Goal: Navigation & Orientation: Find specific page/section

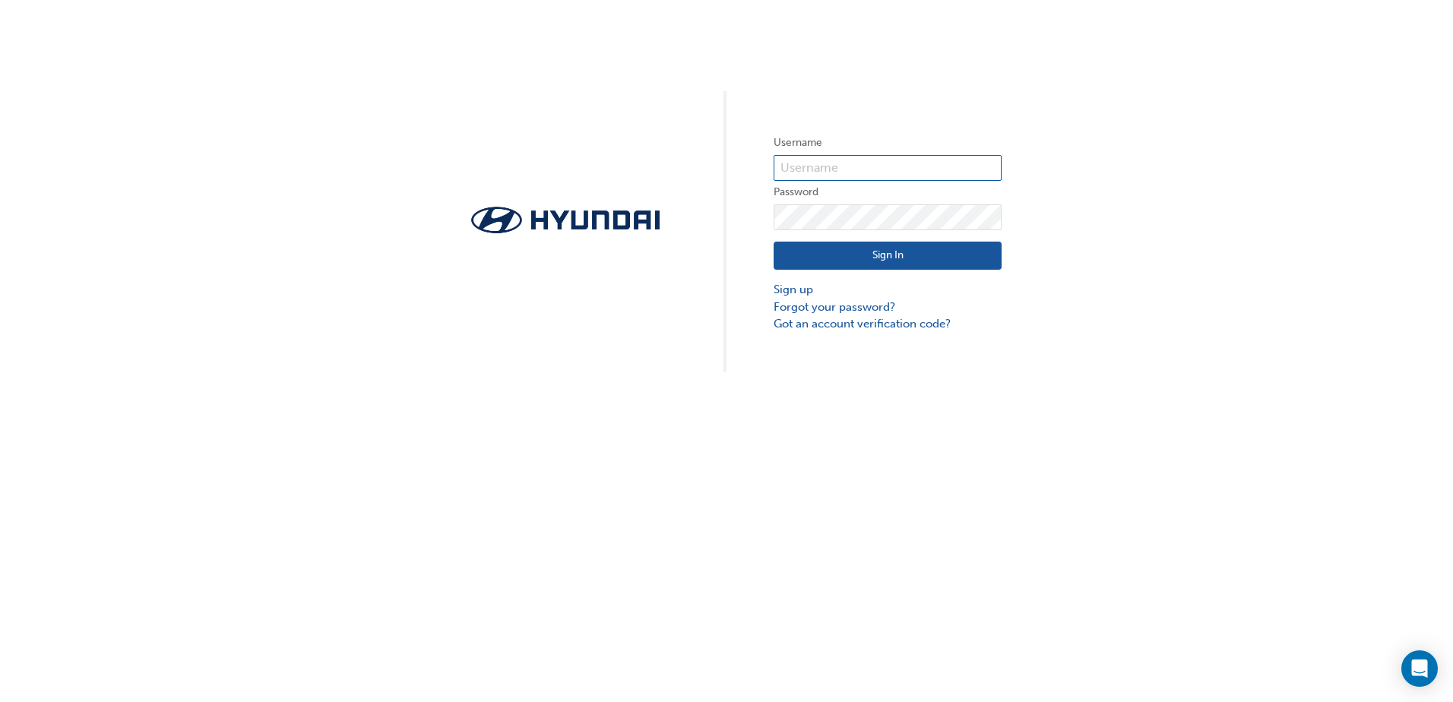
type input "35734"
click at [859, 255] on button "Sign In" at bounding box center [888, 256] width 228 height 29
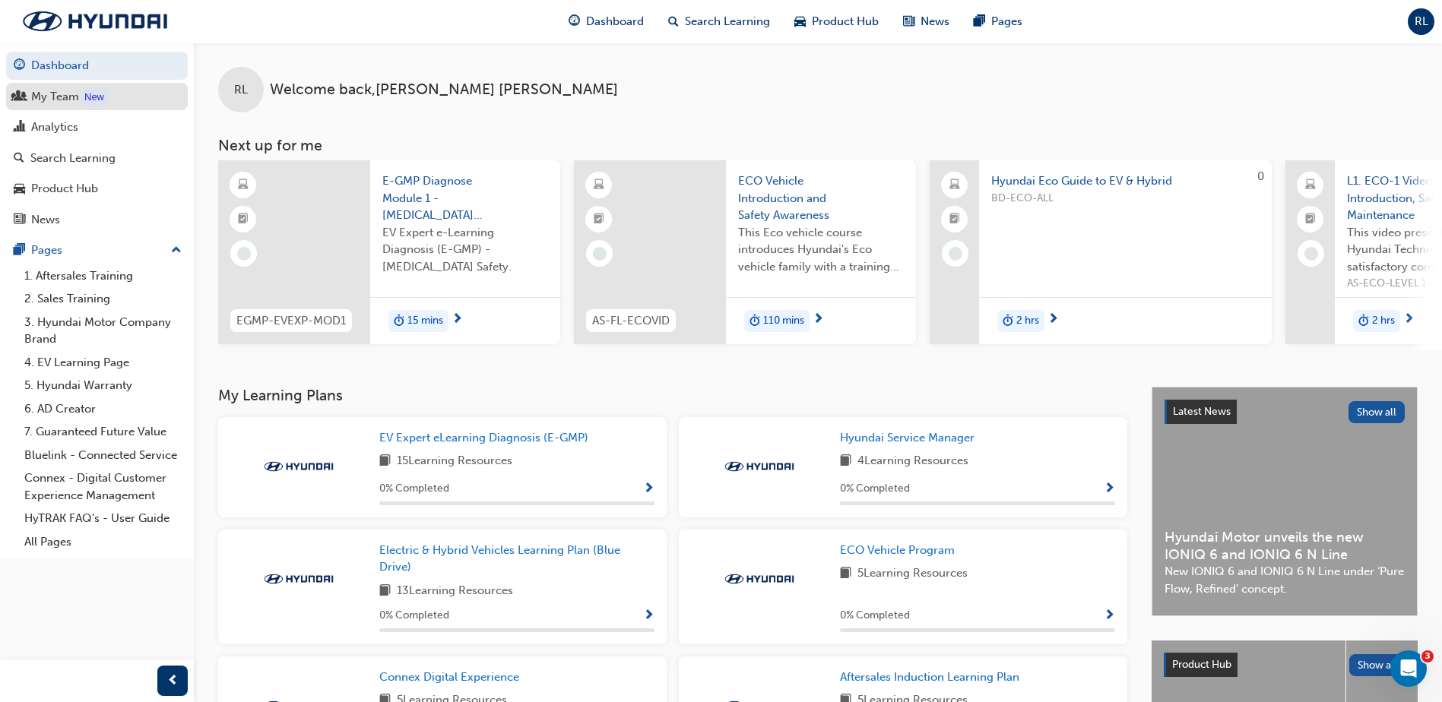
click at [55, 97] on div "My Team" at bounding box center [55, 96] width 48 height 17
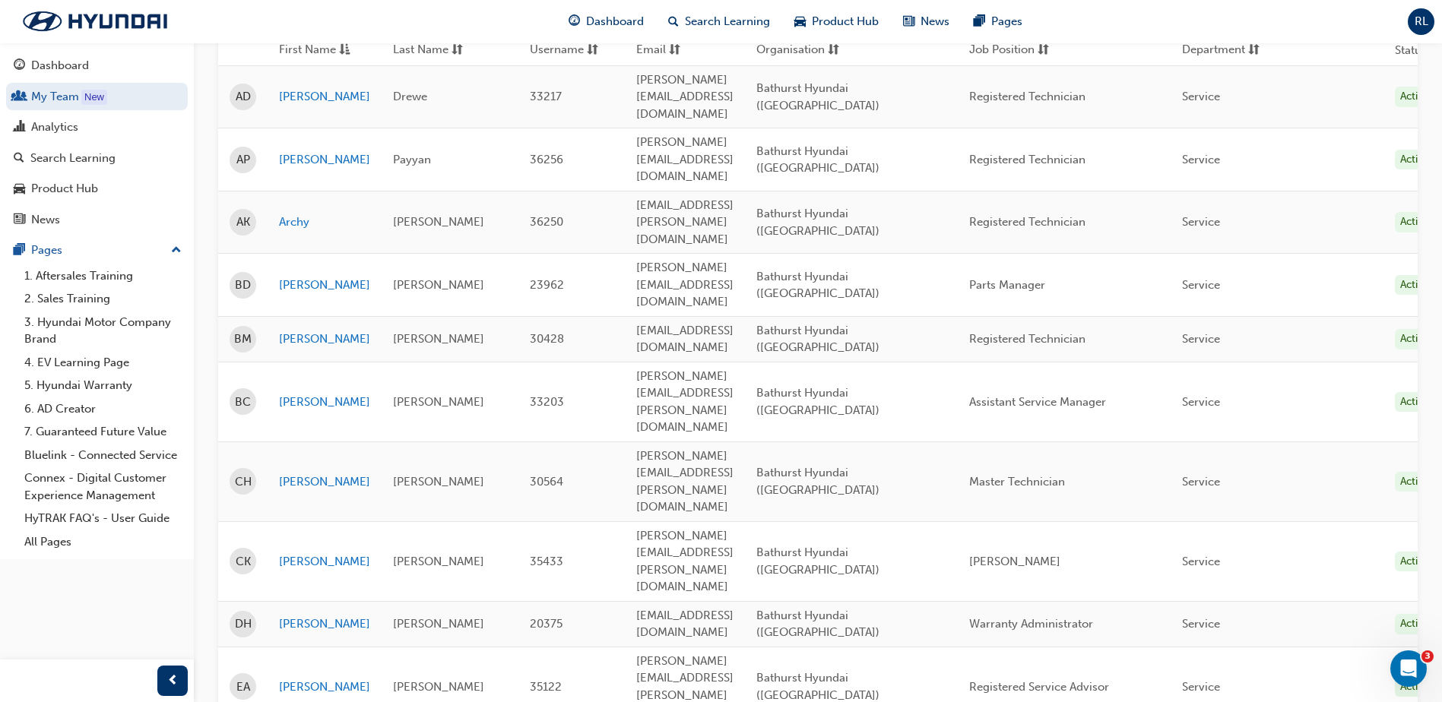
scroll to position [228, 0]
click at [291, 677] on link "[PERSON_NAME]" at bounding box center [324, 685] width 91 height 17
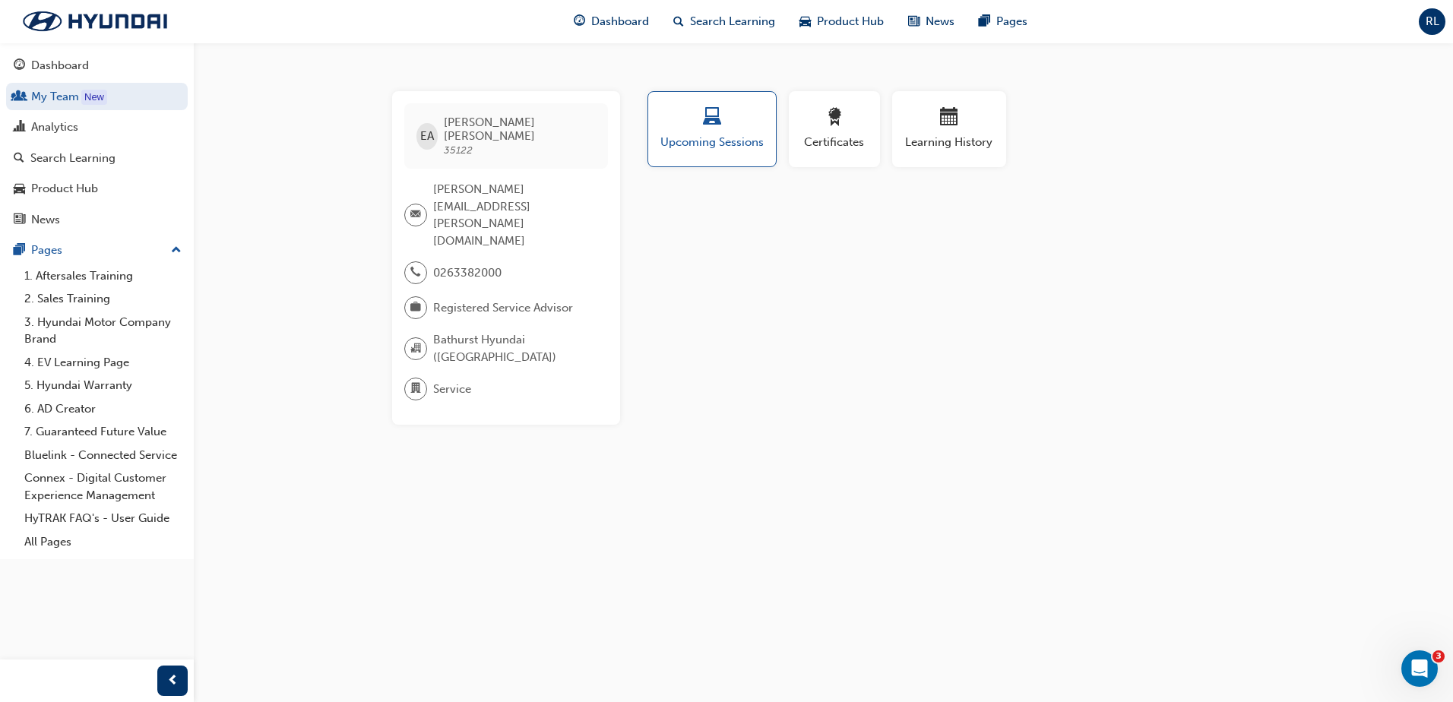
click at [544, 300] on span "Registered Service Advisor" at bounding box center [503, 308] width 140 height 17
click at [55, 94] on link "My Team New" at bounding box center [97, 97] width 182 height 28
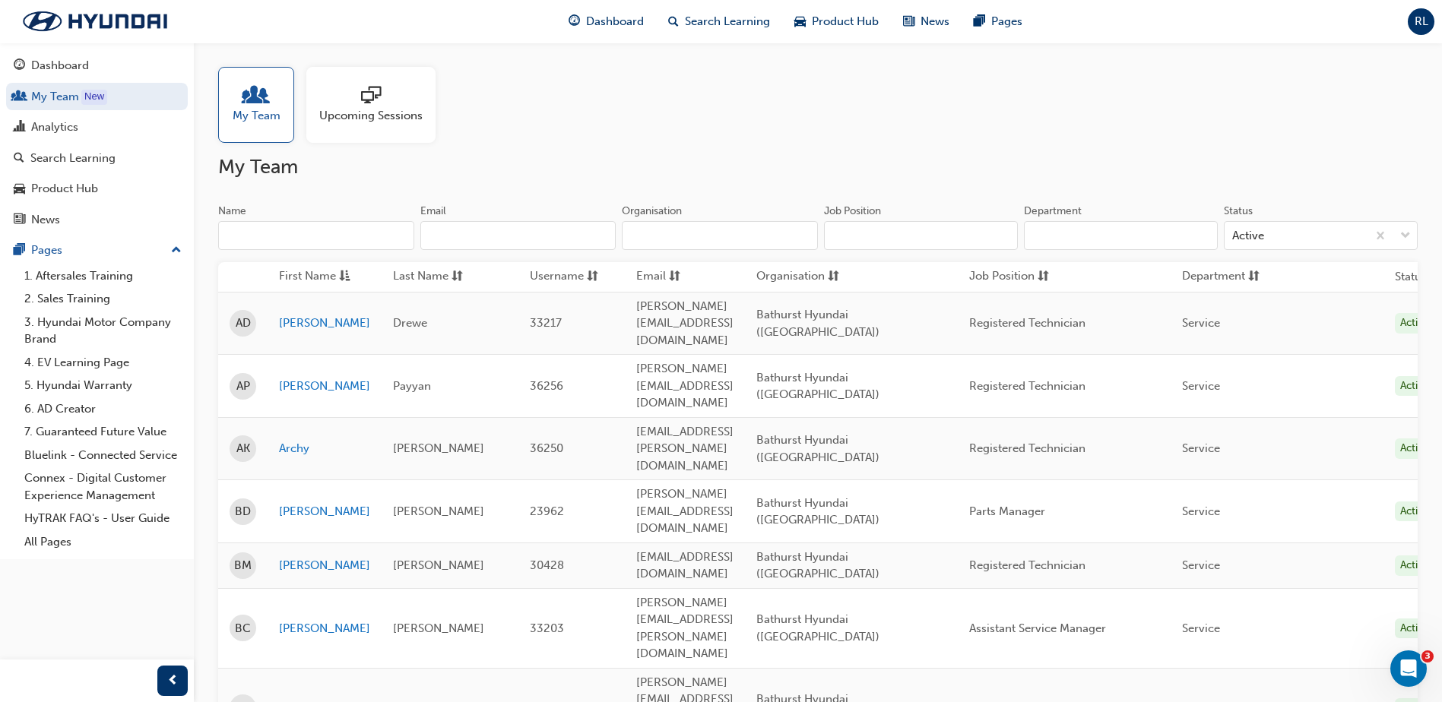
click at [251, 102] on span "people-icon" at bounding box center [256, 96] width 20 height 21
click at [83, 385] on link "5. Hyundai Warranty" at bounding box center [103, 386] width 170 height 24
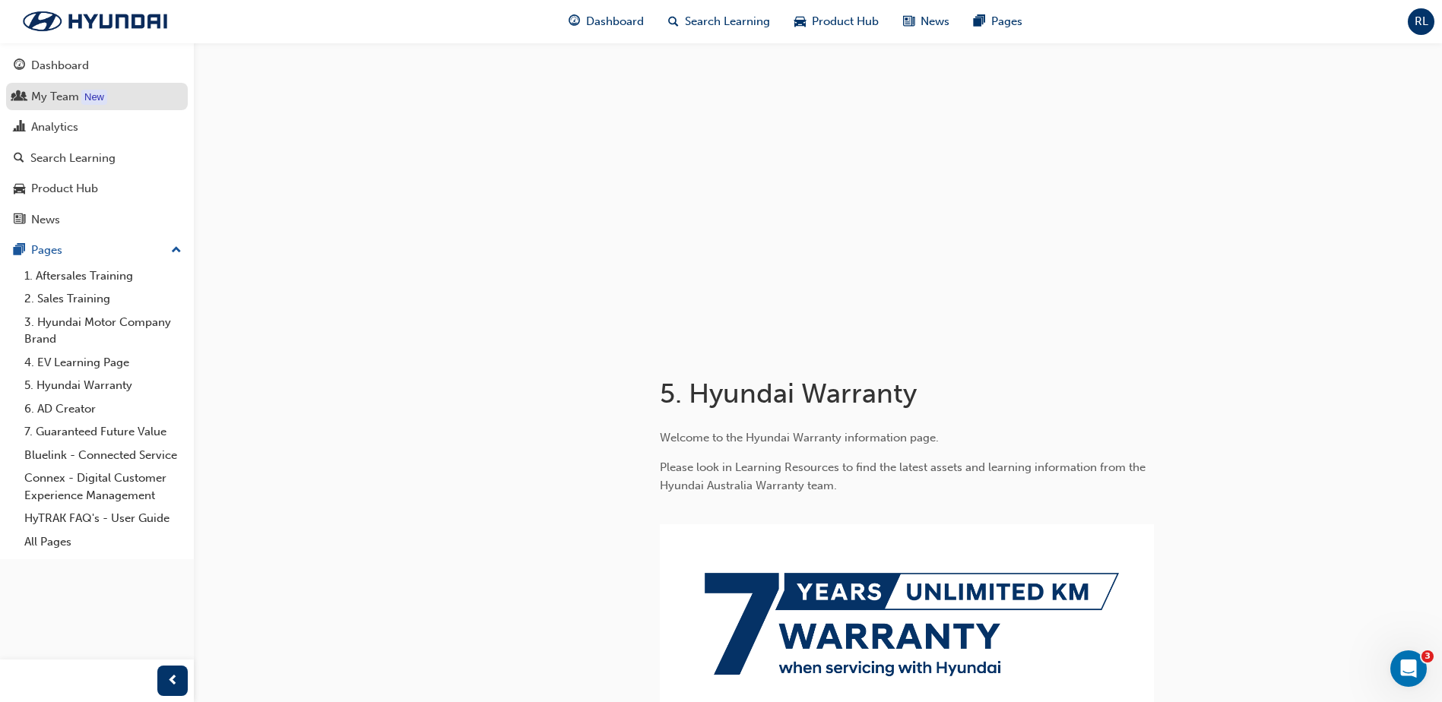
click at [58, 96] on div "My Team" at bounding box center [55, 96] width 48 height 17
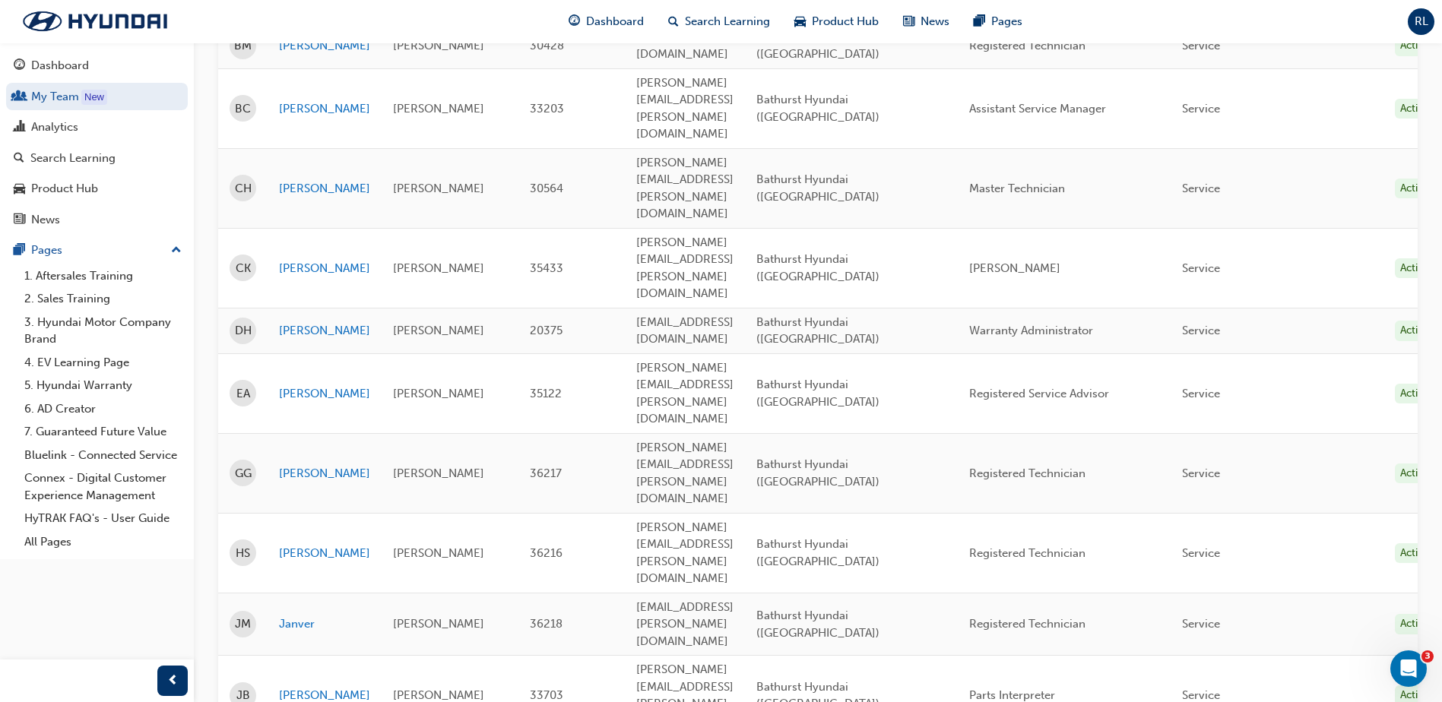
scroll to position [532, 0]
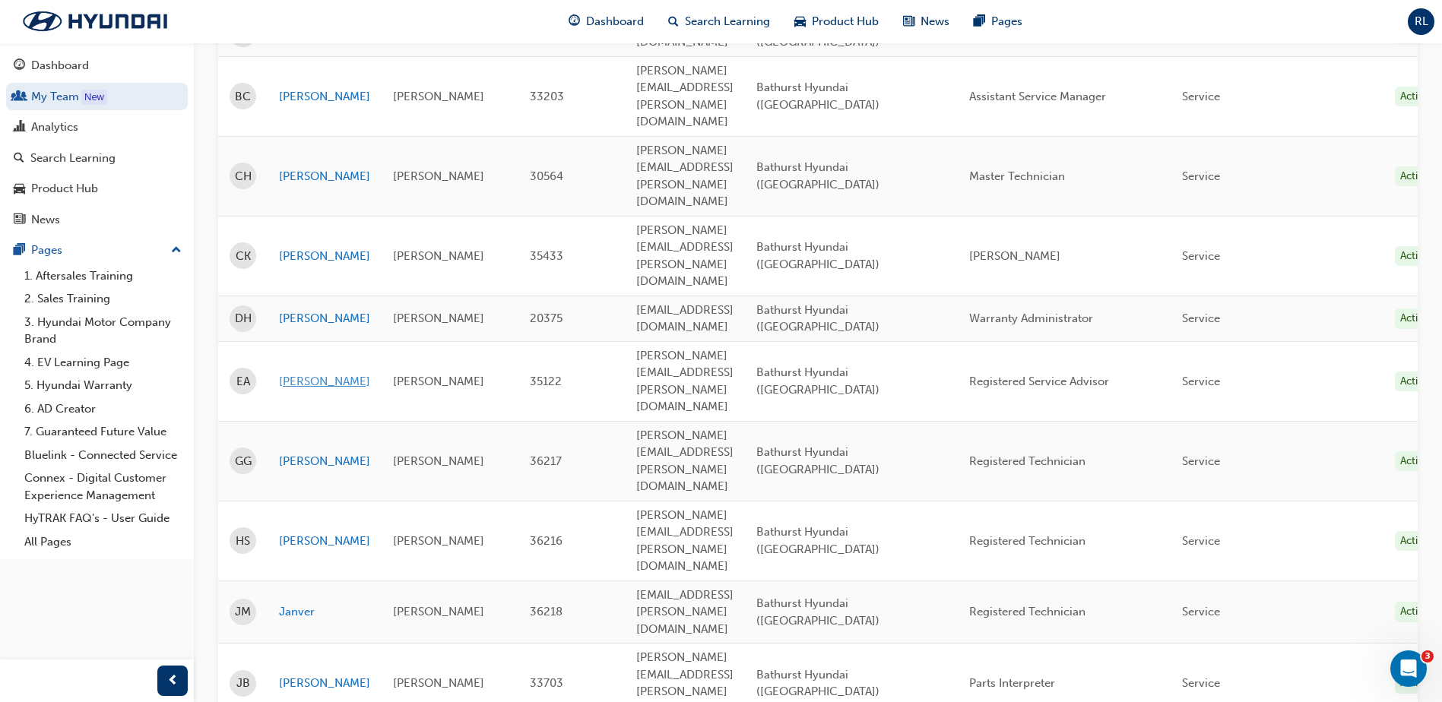
click at [296, 373] on link "[PERSON_NAME]" at bounding box center [324, 381] width 91 height 17
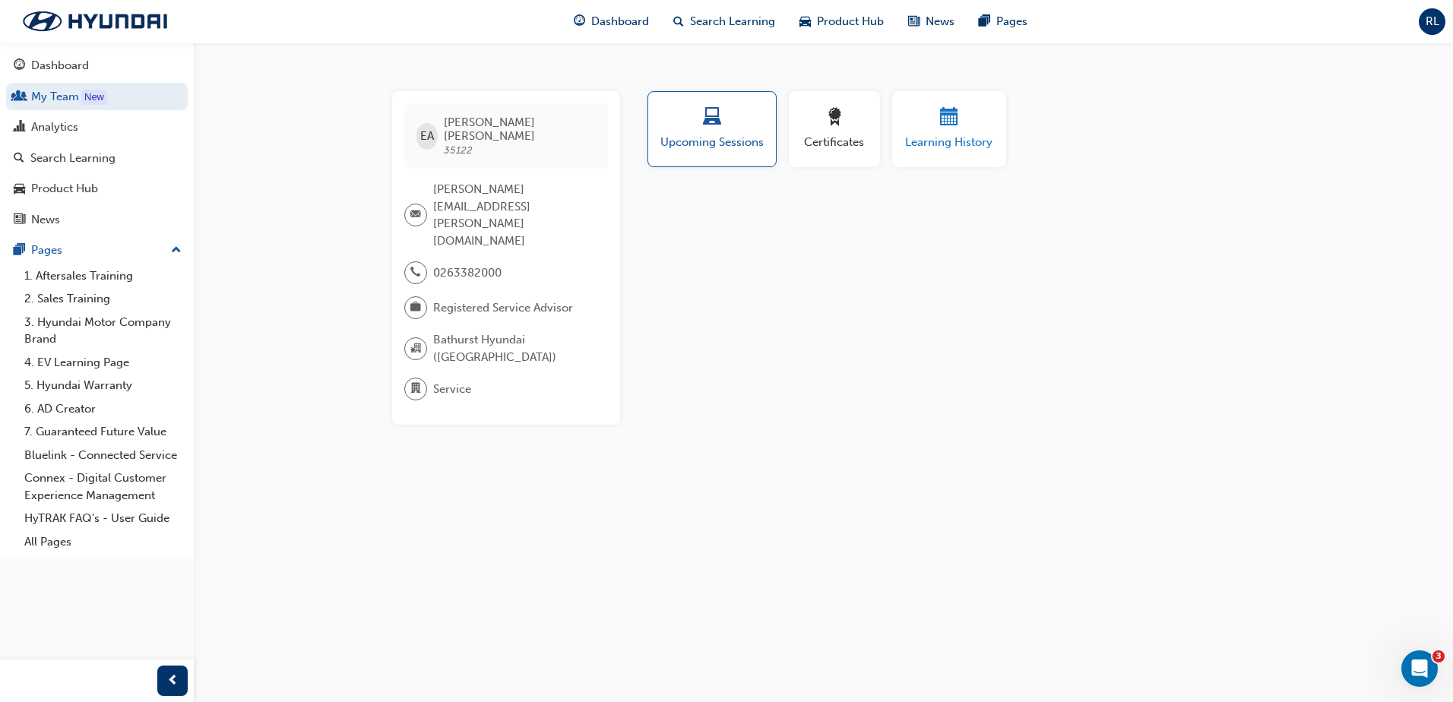
click at [923, 128] on div "button" at bounding box center [949, 120] width 91 height 24
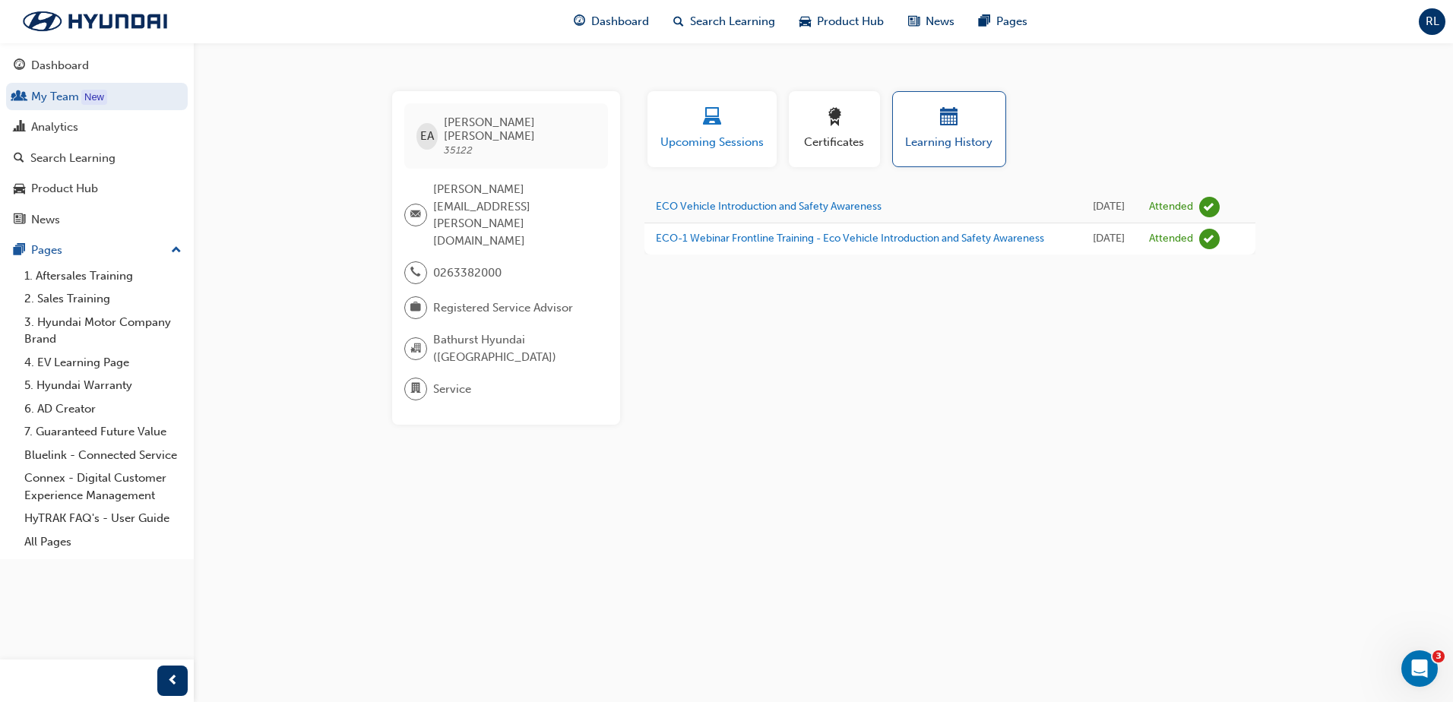
click at [713, 134] on span "Upcoming Sessions" at bounding box center [712, 142] width 106 height 17
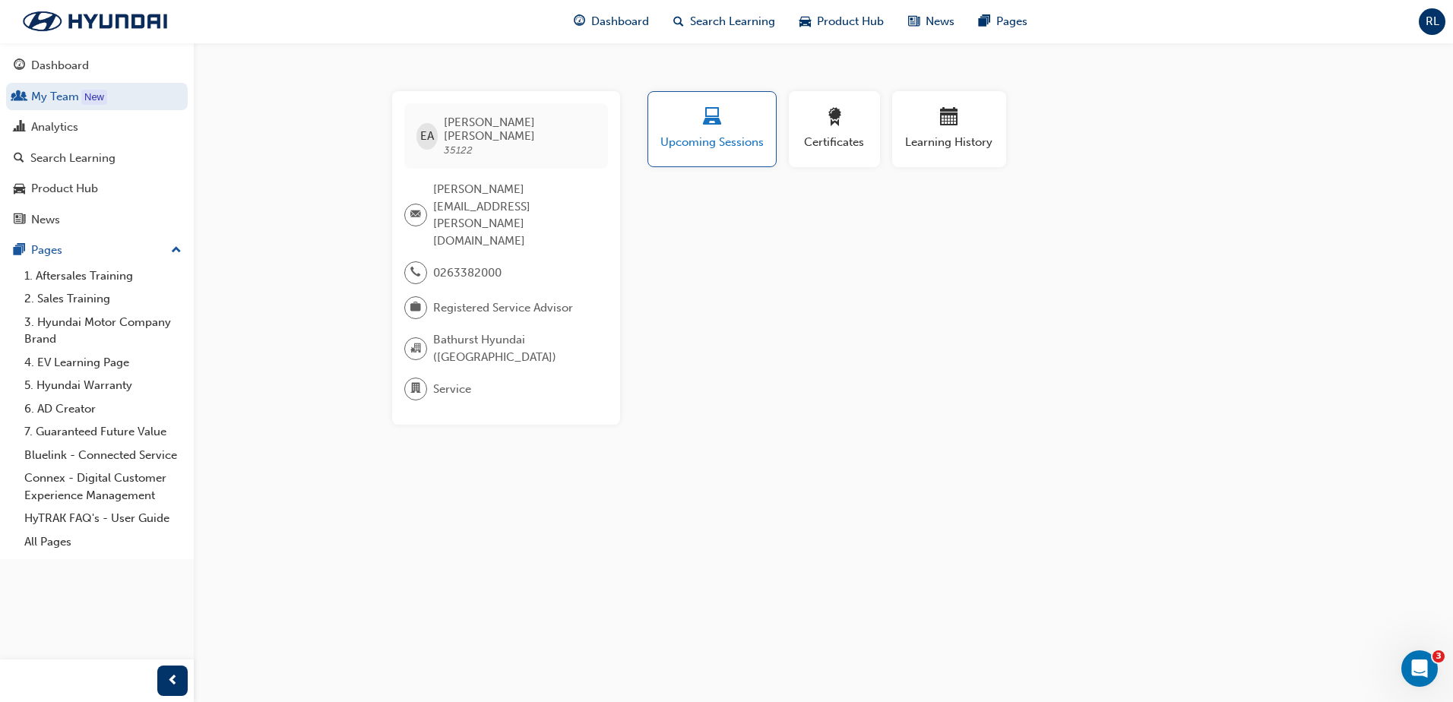
click at [713, 134] on span "Upcoming Sessions" at bounding box center [712, 142] width 105 height 17
